Goal: Information Seeking & Learning: Check status

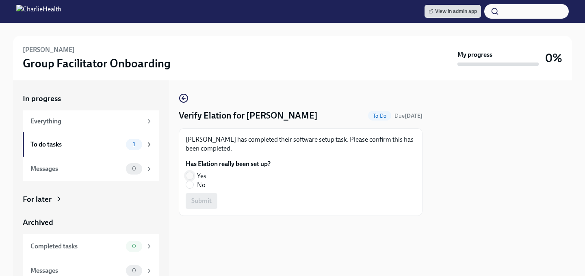
click at [189, 176] on input "Yes" at bounding box center [189, 175] width 7 height 7
radio input "true"
click at [191, 200] on span "Submit" at bounding box center [201, 201] width 20 height 8
click at [189, 176] on input "Yes" at bounding box center [189, 175] width 7 height 7
radio input "true"
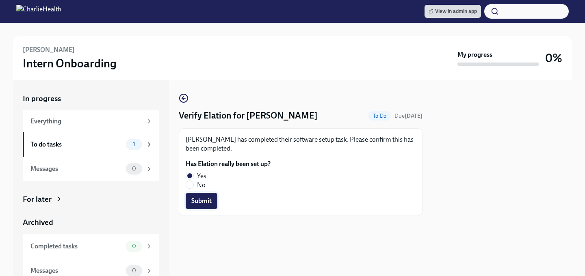
click at [191, 202] on span "Submit" at bounding box center [201, 201] width 20 height 8
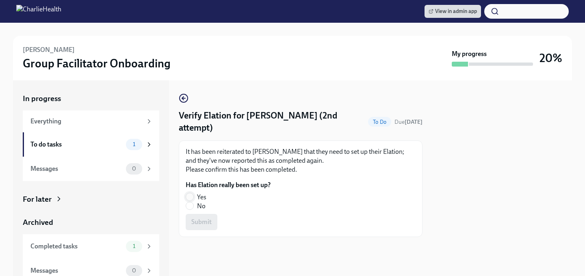
click at [187, 198] on input "Yes" at bounding box center [189, 196] width 7 height 7
radio input "true"
click at [193, 224] on span "Submit" at bounding box center [201, 222] width 20 height 8
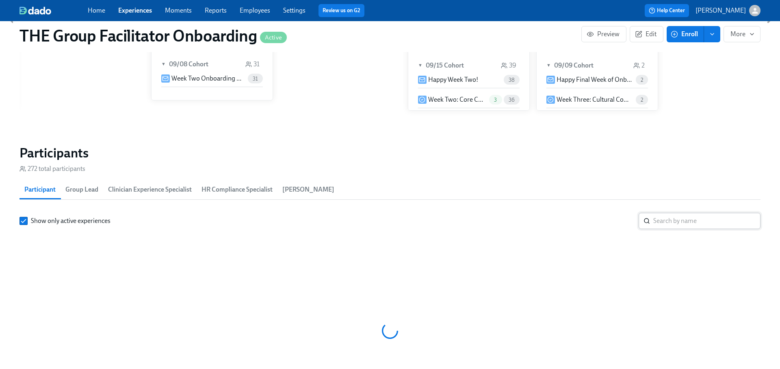
scroll to position [672, 0]
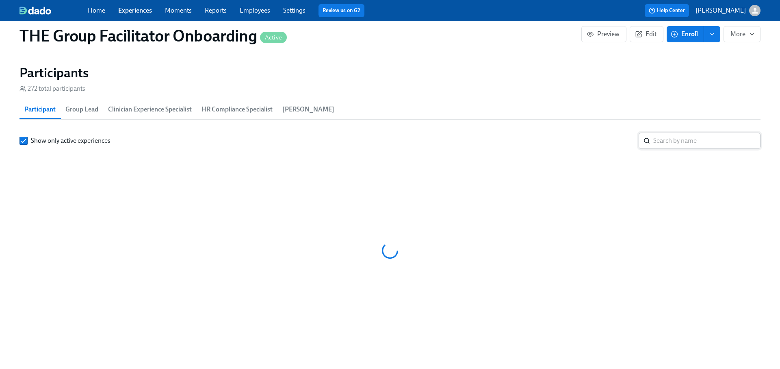
click at [662, 136] on input "search" at bounding box center [707, 140] width 107 height 16
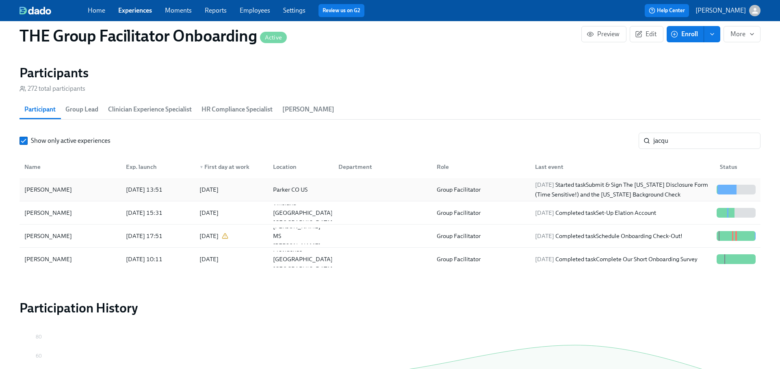
click at [644, 191] on div "2025/09/16 Started task Submit & Sign The Utah Disclosure Form (Time Sensitive!…" at bounding box center [623, 190] width 182 height 20
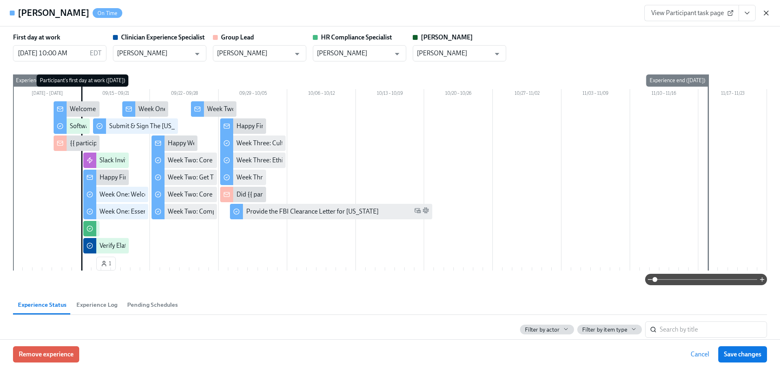
click at [764, 11] on icon "button" at bounding box center [766, 13] width 4 height 4
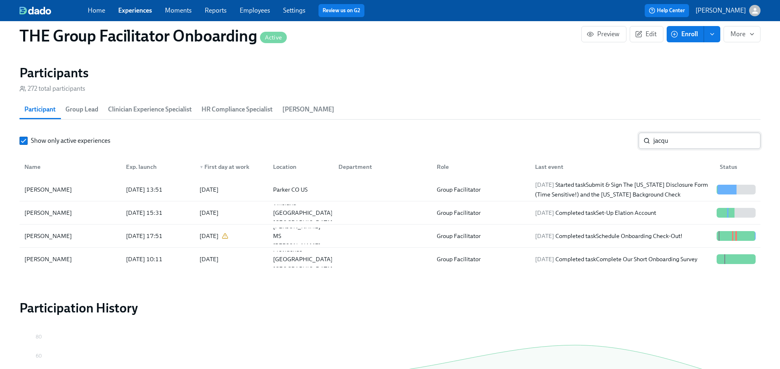
click at [680, 138] on input "jacqu" at bounding box center [707, 140] width 107 height 16
type input "goodwin"
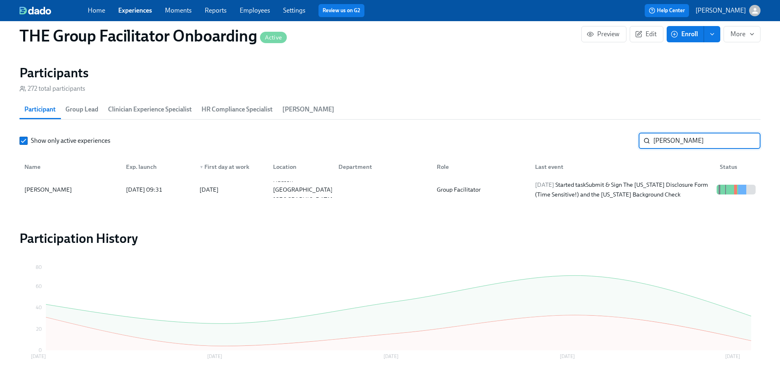
click at [745, 137] on input "goodwin" at bounding box center [707, 140] width 107 height 16
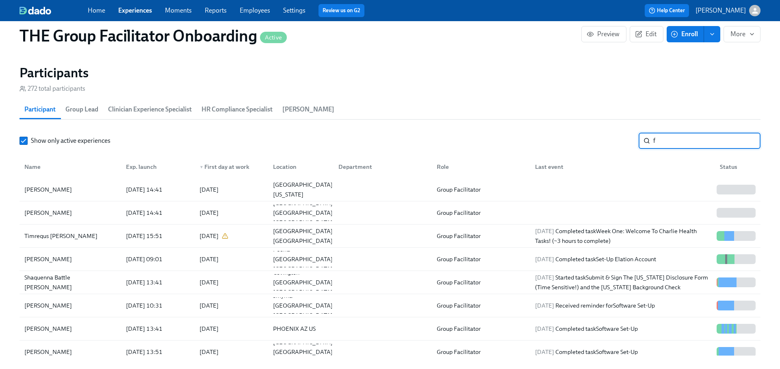
scroll to position [0, 11838]
type input "[PERSON_NAME]"
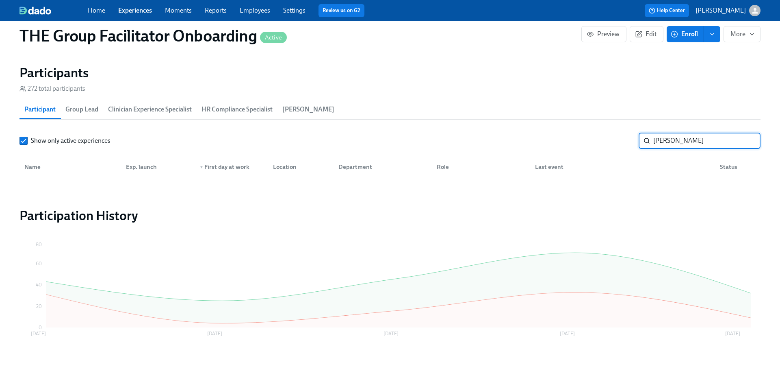
click at [750, 139] on input "[PERSON_NAME]" at bounding box center [707, 140] width 107 height 16
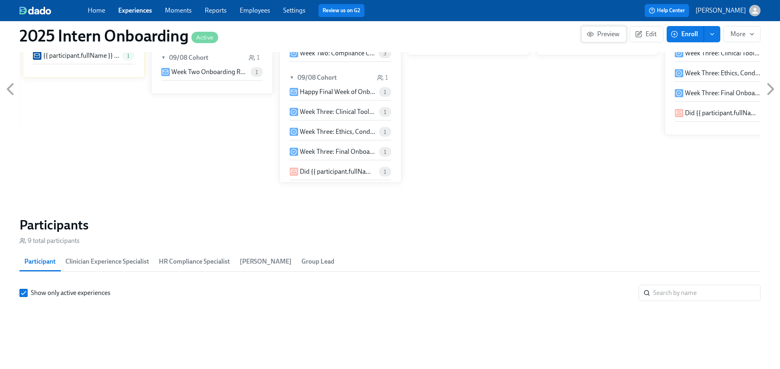
scroll to position [632, 0]
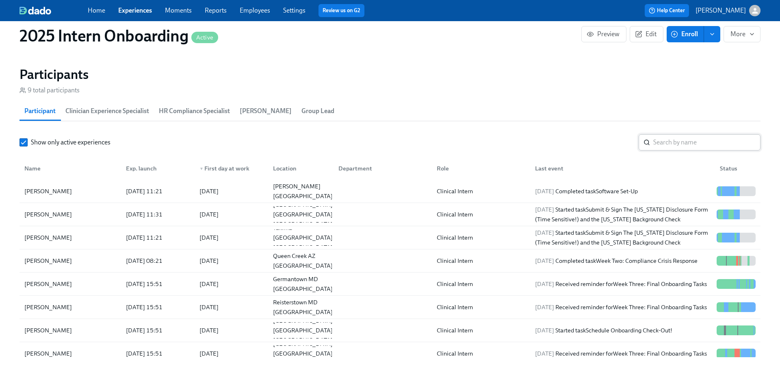
click at [664, 143] on input "search" at bounding box center [707, 142] width 107 height 16
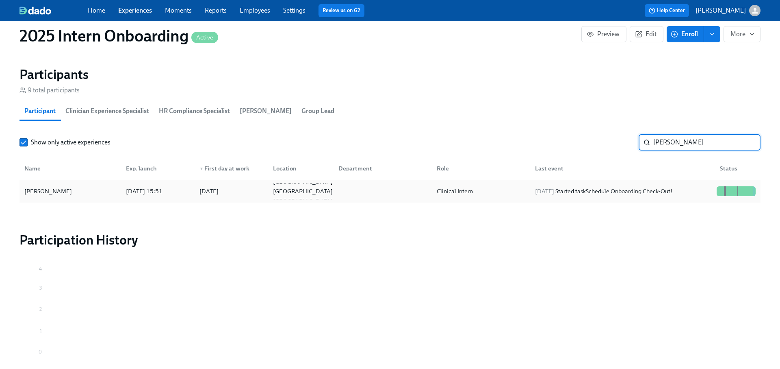
type input "leigh"
click at [670, 186] on div "2025/09/18 Started task Schedule Onboarding Check-Out!" at bounding box center [604, 191] width 144 height 10
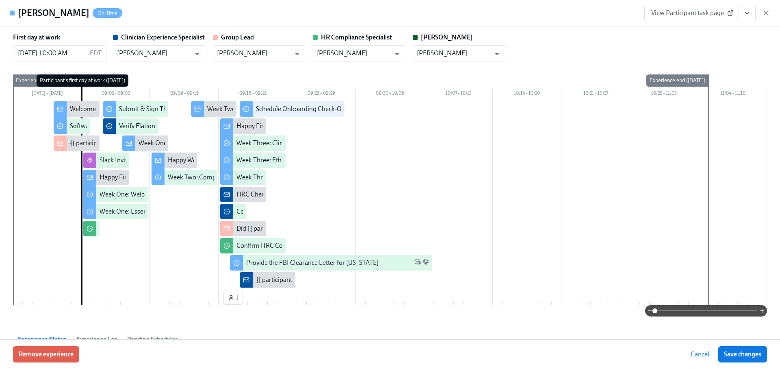
click at [678, 17] on link "View Participant task page" at bounding box center [692, 13] width 95 height 16
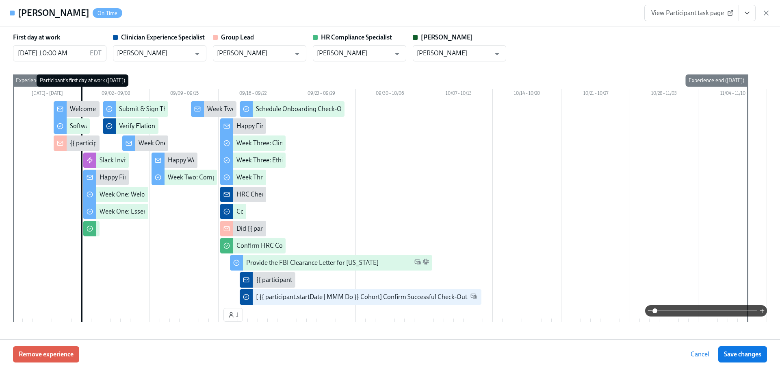
click at [748, 12] on icon "View task page" at bounding box center [747, 13] width 8 height 8
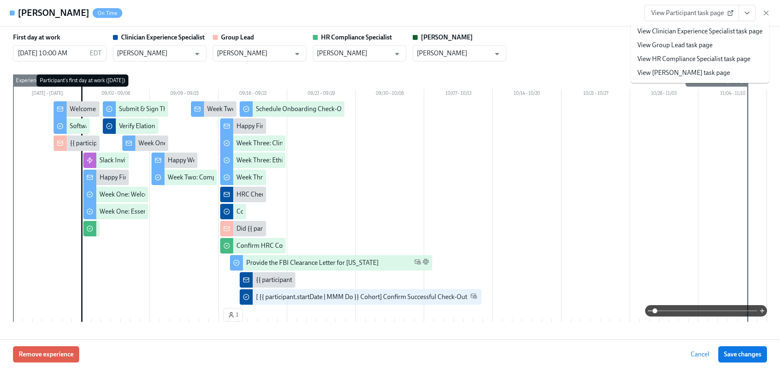
click at [706, 30] on link "View Clinician Experience Specialist task page" at bounding box center [700, 31] width 125 height 9
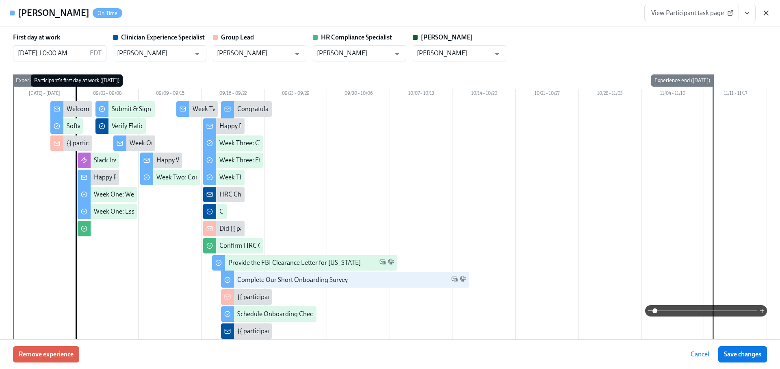
click at [766, 15] on icon "button" at bounding box center [766, 13] width 8 height 8
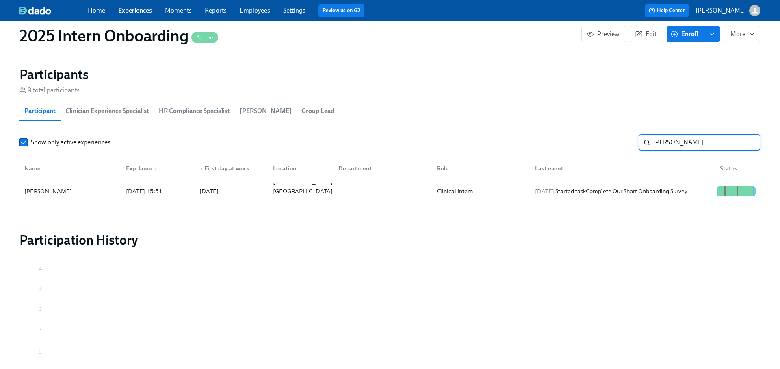
click at [749, 141] on input "leigh" at bounding box center [707, 142] width 107 height 16
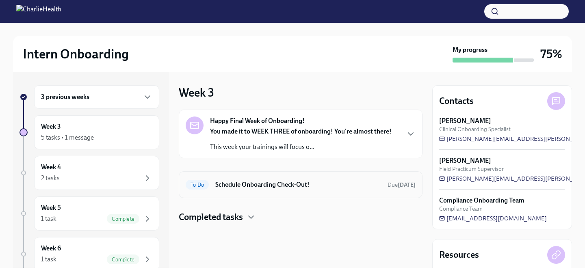
click at [276, 185] on h6 "Schedule Onboarding Check-Out!" at bounding box center [298, 184] width 166 height 9
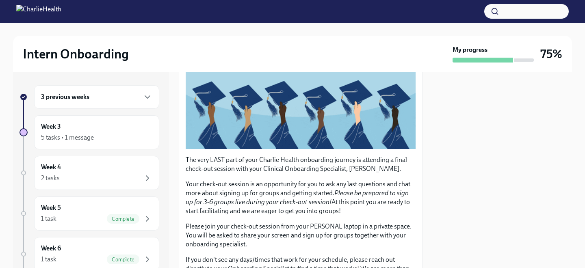
scroll to position [209, 0]
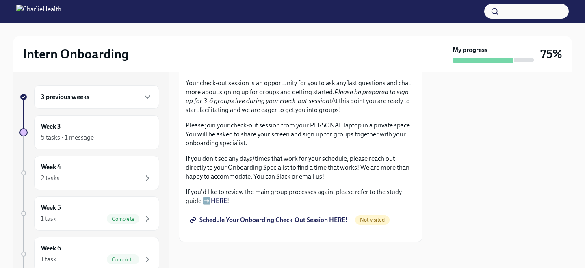
click at [267, 219] on span "Schedule Your Onboarding Check-Out Session HERE!" at bounding box center [269, 220] width 156 height 8
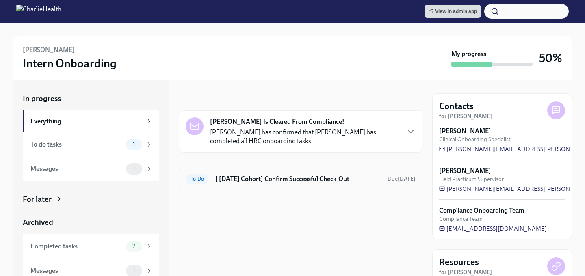
click at [330, 179] on h6 "[ [DATE] Cohort] Confirm Successful Check-Out" at bounding box center [298, 179] width 166 height 9
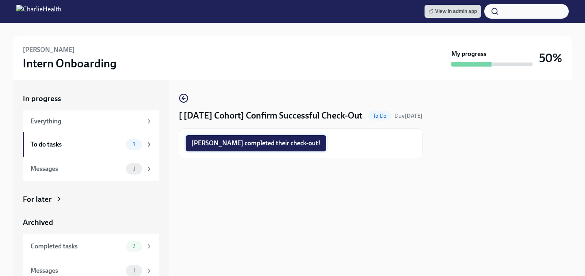
click at [272, 148] on span "[PERSON_NAME] completed their check-out!" at bounding box center [255, 143] width 129 height 8
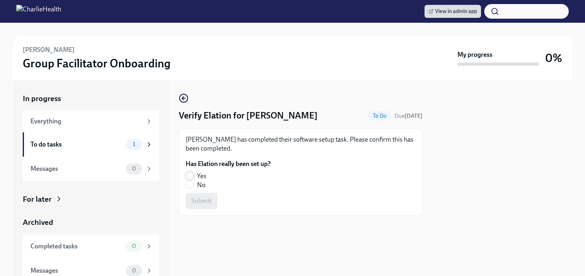
click at [188, 176] on input "Yes" at bounding box center [189, 175] width 7 height 7
radio input "true"
click at [195, 200] on span "Submit" at bounding box center [201, 201] width 20 height 8
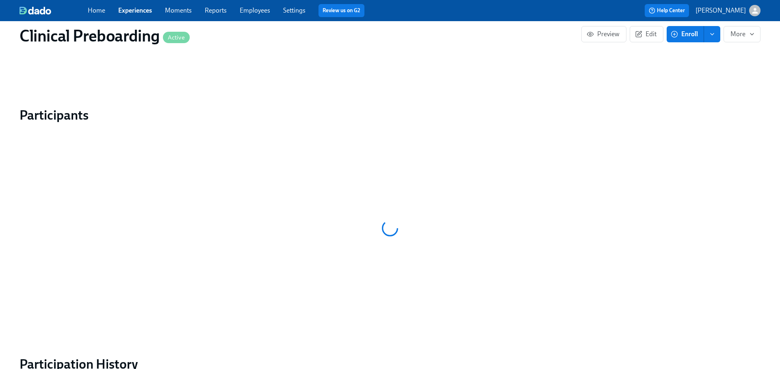
scroll to position [761, 0]
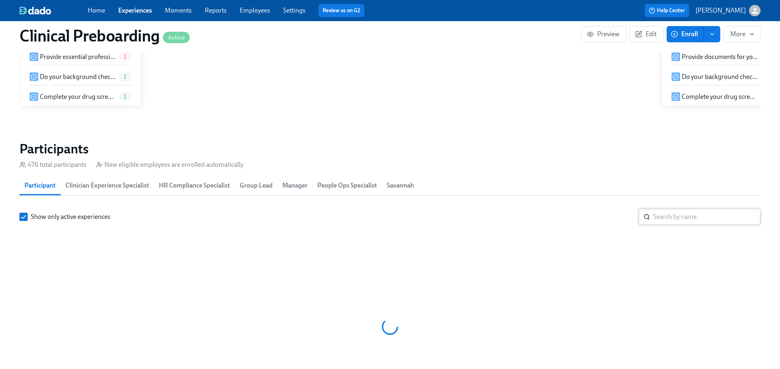
click at [671, 208] on input "search" at bounding box center [707, 216] width 107 height 16
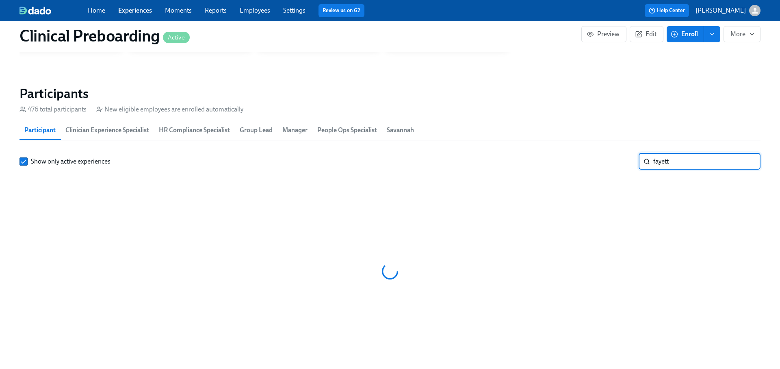
scroll to position [0, 9372]
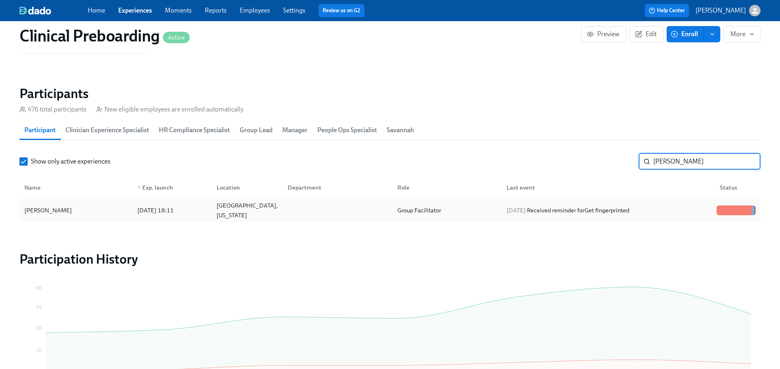
type input "[PERSON_NAME]"
click at [663, 210] on div "[DATE] Received reminder for Get fingerprinted" at bounding box center [606, 210] width 213 height 16
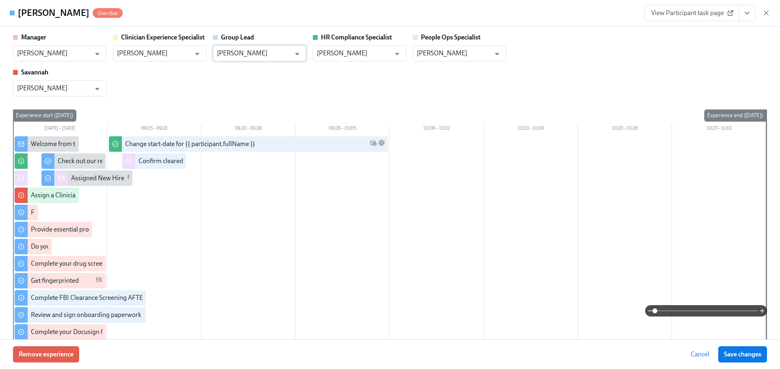
click at [248, 57] on input "[PERSON_NAME]" at bounding box center [254, 53] width 74 height 16
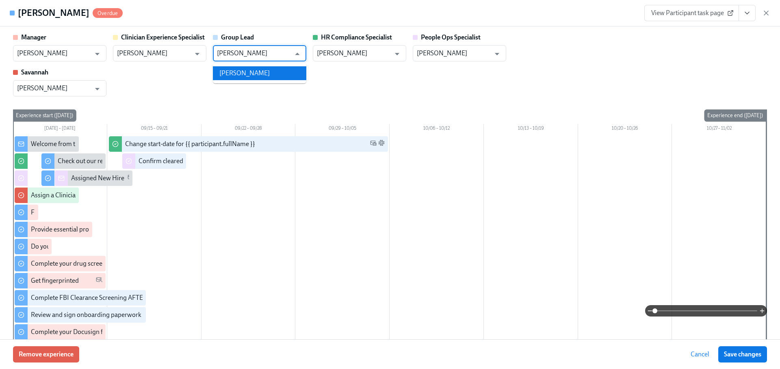
click at [247, 73] on li "[PERSON_NAME]" at bounding box center [259, 73] width 93 height 14
type input "[PERSON_NAME]"
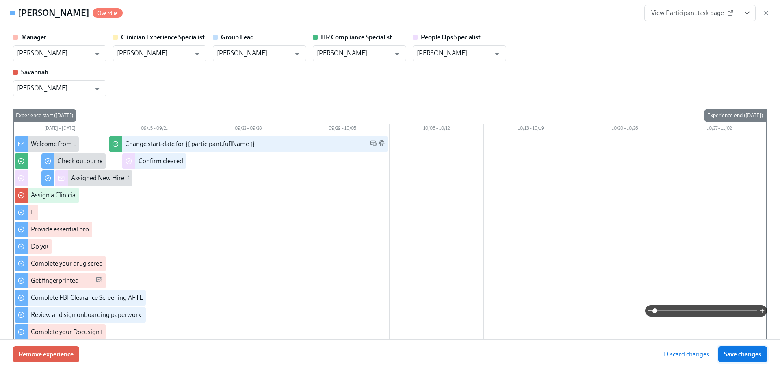
click at [735, 358] on button "Save changes" at bounding box center [743, 354] width 49 height 16
type input "[PERSON_NAME]"
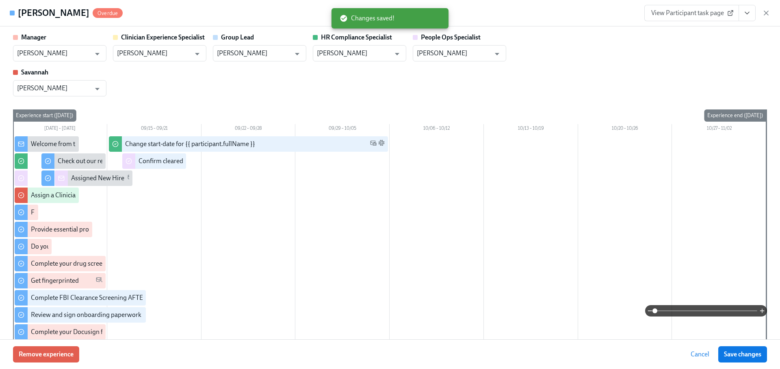
drag, startPoint x: 767, startPoint y: 15, endPoint x: 756, endPoint y: 19, distance: 11.6
click at [767, 15] on icon "button" at bounding box center [766, 13] width 8 height 8
